Goal: Task Accomplishment & Management: Manage account settings

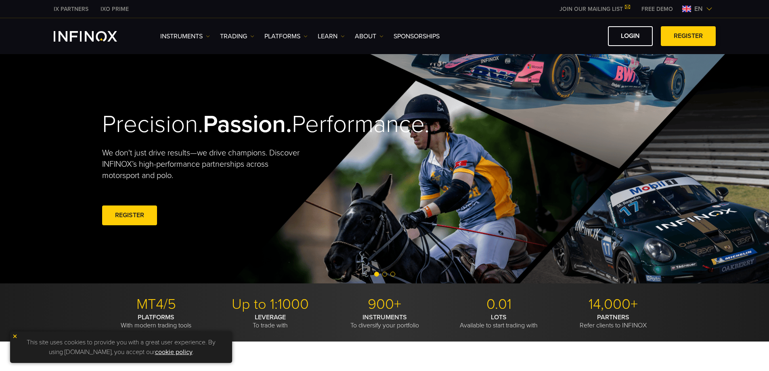
click at [690, 38] on link "REGISTER" at bounding box center [687, 36] width 55 height 20
click at [626, 40] on link "LOGIN" at bounding box center [630, 36] width 45 height 20
click at [628, 36] on link "LOGIN" at bounding box center [630, 36] width 45 height 20
drag, startPoint x: 0, startPoint y: 0, endPoint x: 631, endPoint y: 38, distance: 632.6
click at [631, 38] on link "LOGIN" at bounding box center [630, 36] width 45 height 20
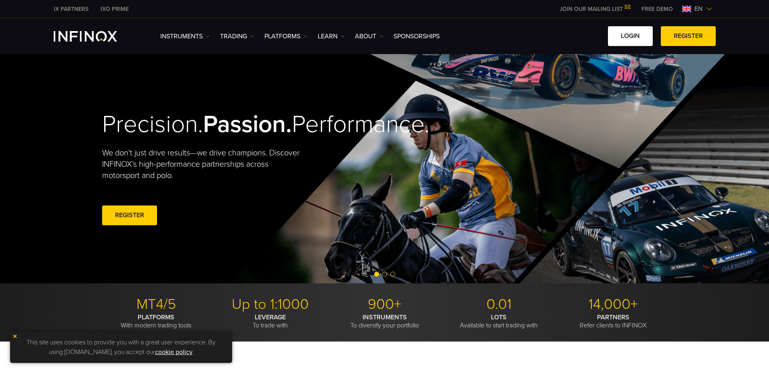
click at [628, 37] on link "LOGIN" at bounding box center [630, 36] width 45 height 20
